Goal: Task Accomplishment & Management: Use online tool/utility

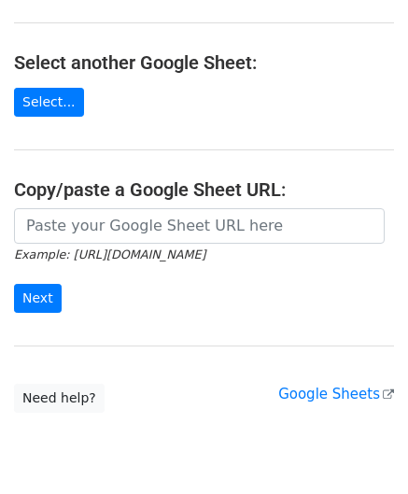
scroll to position [187, 0]
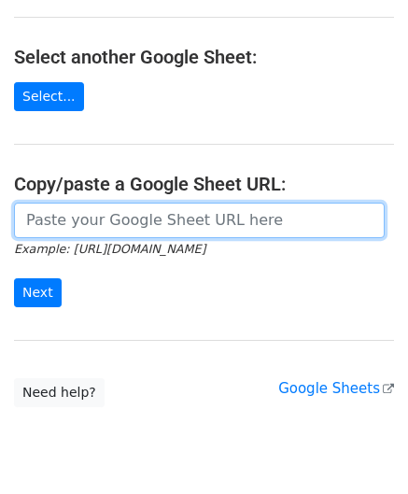
drag, startPoint x: 93, startPoint y: 222, endPoint x: 103, endPoint y: 182, distance: 40.4
click at [93, 222] on input "url" at bounding box center [199, 221] width 371 height 36
paste input "https://docs.google.com/spreadsheets/d/121NhySRE3oW4RFa1qXzNS0SQpqF4YpEBcBpzuKG…"
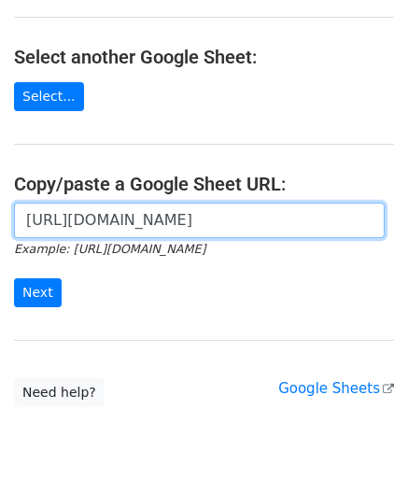
scroll to position [0, 419]
type input "https://docs.google.com/spreadsheets/d/121NhySRE3oW4RFa1qXzNS0SQpqF4YpEBcBpzuKG…"
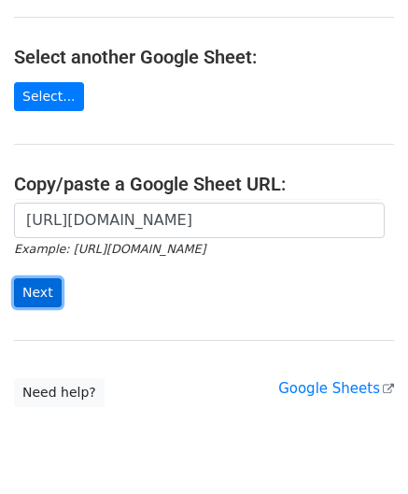
drag, startPoint x: 38, startPoint y: 293, endPoint x: 37, endPoint y: 302, distance: 9.4
click at [39, 293] on input "Next" at bounding box center [38, 293] width 48 height 29
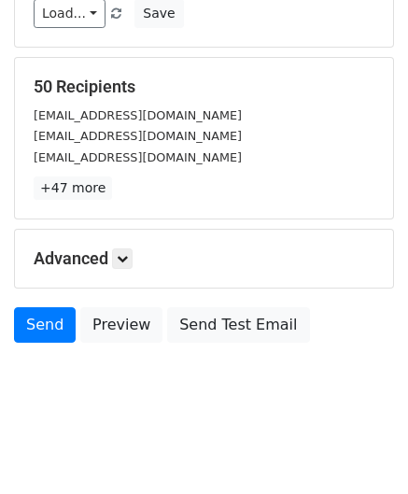
scroll to position [228, 0]
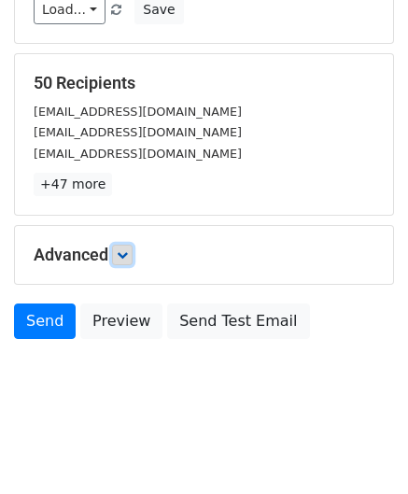
click at [122, 252] on icon at bounding box center [122, 255] width 11 height 11
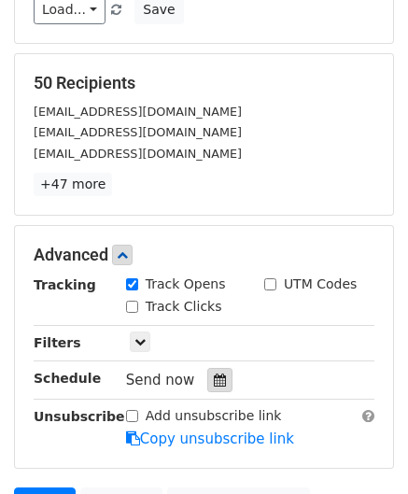
click at [214, 381] on icon at bounding box center [220, 380] width 12 height 13
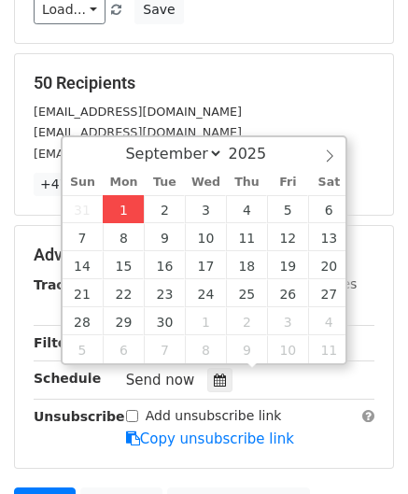
type input "[DATE] 12:00"
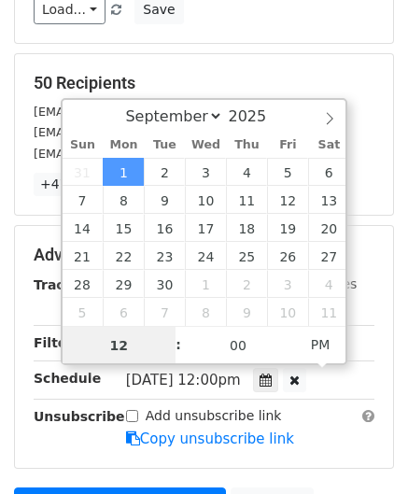
paste input "Hour"
type input "2"
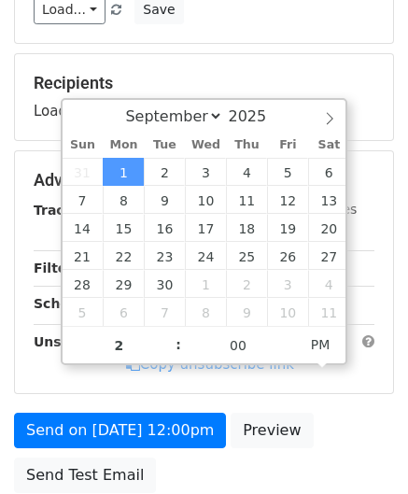
type input "[DATE] 14:00"
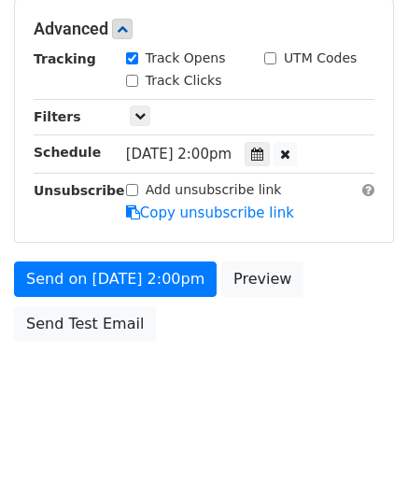
scroll to position [454, 0]
